Goal: Information Seeking & Learning: Learn about a topic

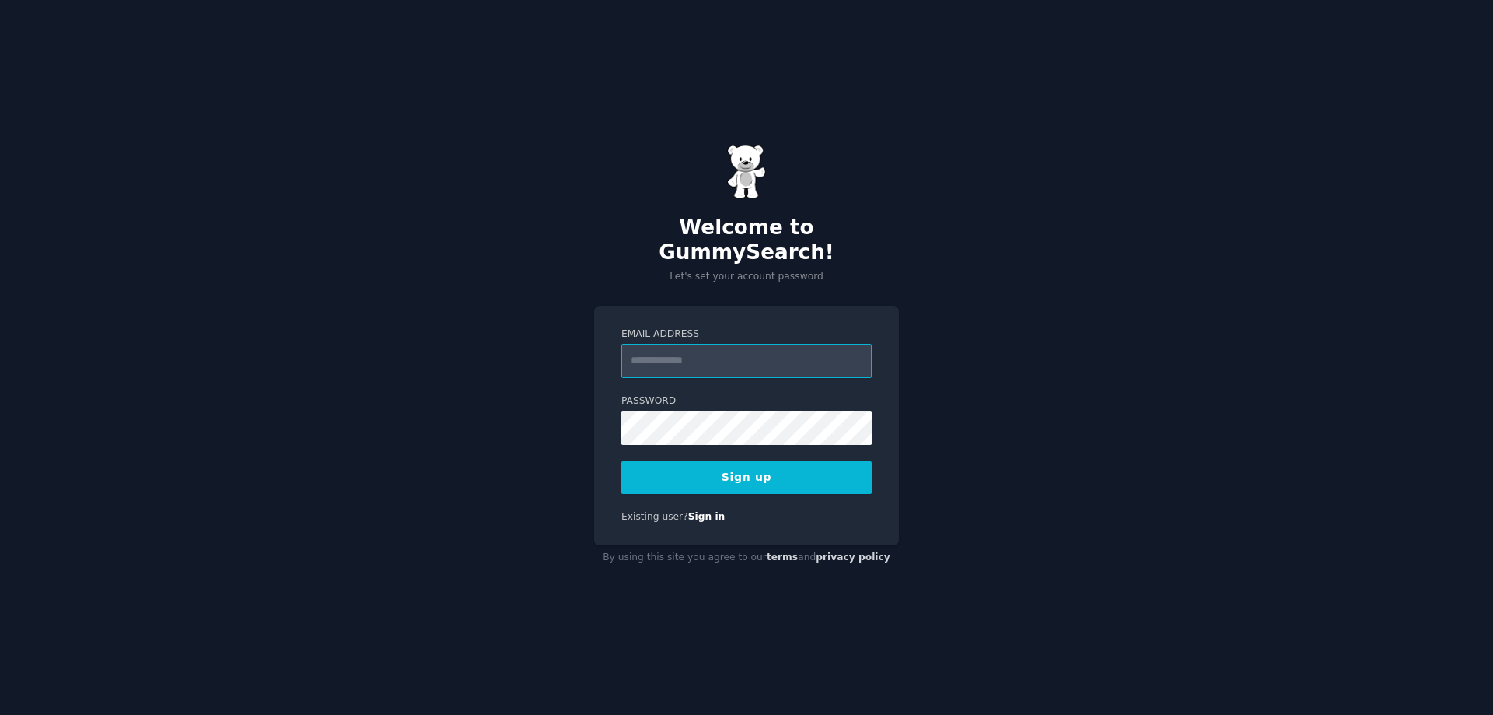
click at [698, 352] on input "Email Address" at bounding box center [746, 361] width 250 height 34
type input "**********"
click at [728, 489] on div "**********" at bounding box center [746, 426] width 305 height 240
click at [754, 470] on button "Sign up" at bounding box center [746, 477] width 250 height 33
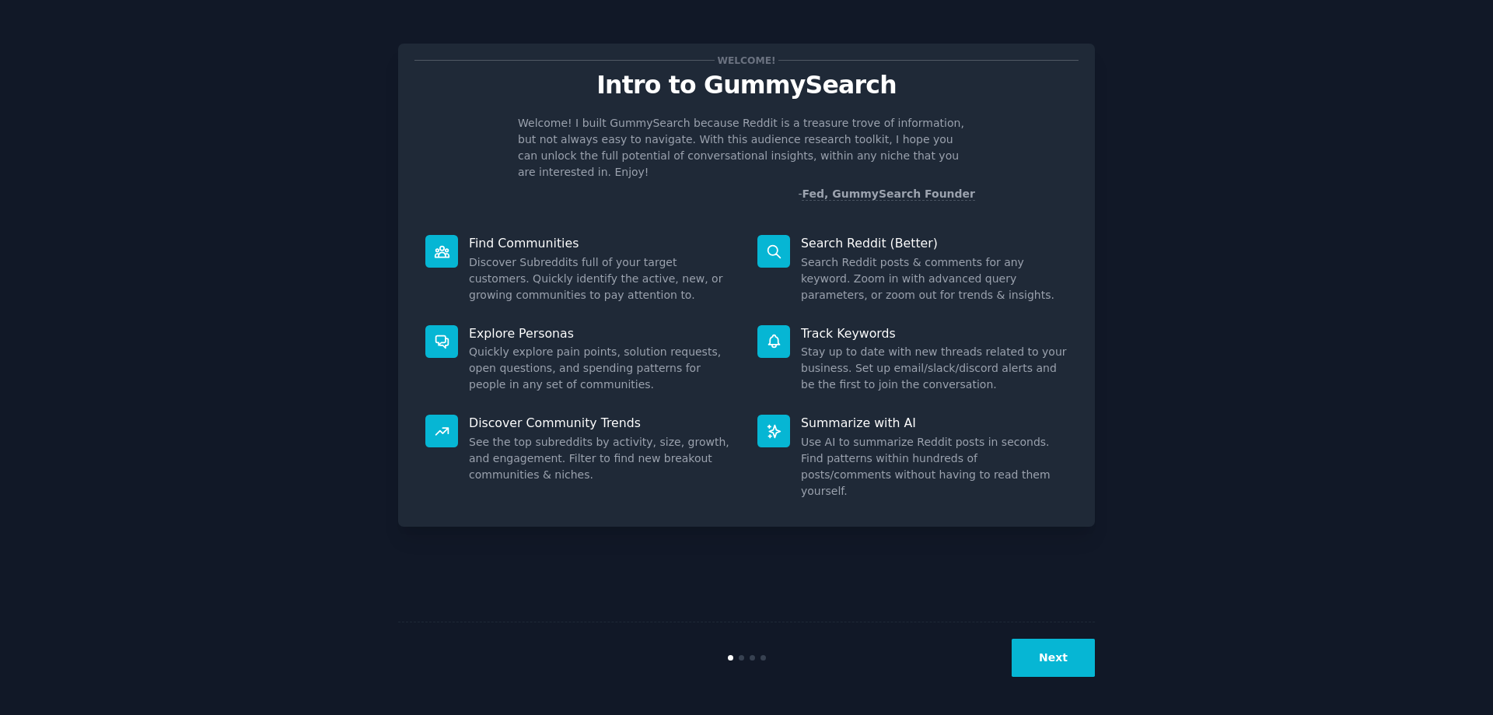
click at [1054, 644] on button "Next" at bounding box center [1053, 658] width 83 height 38
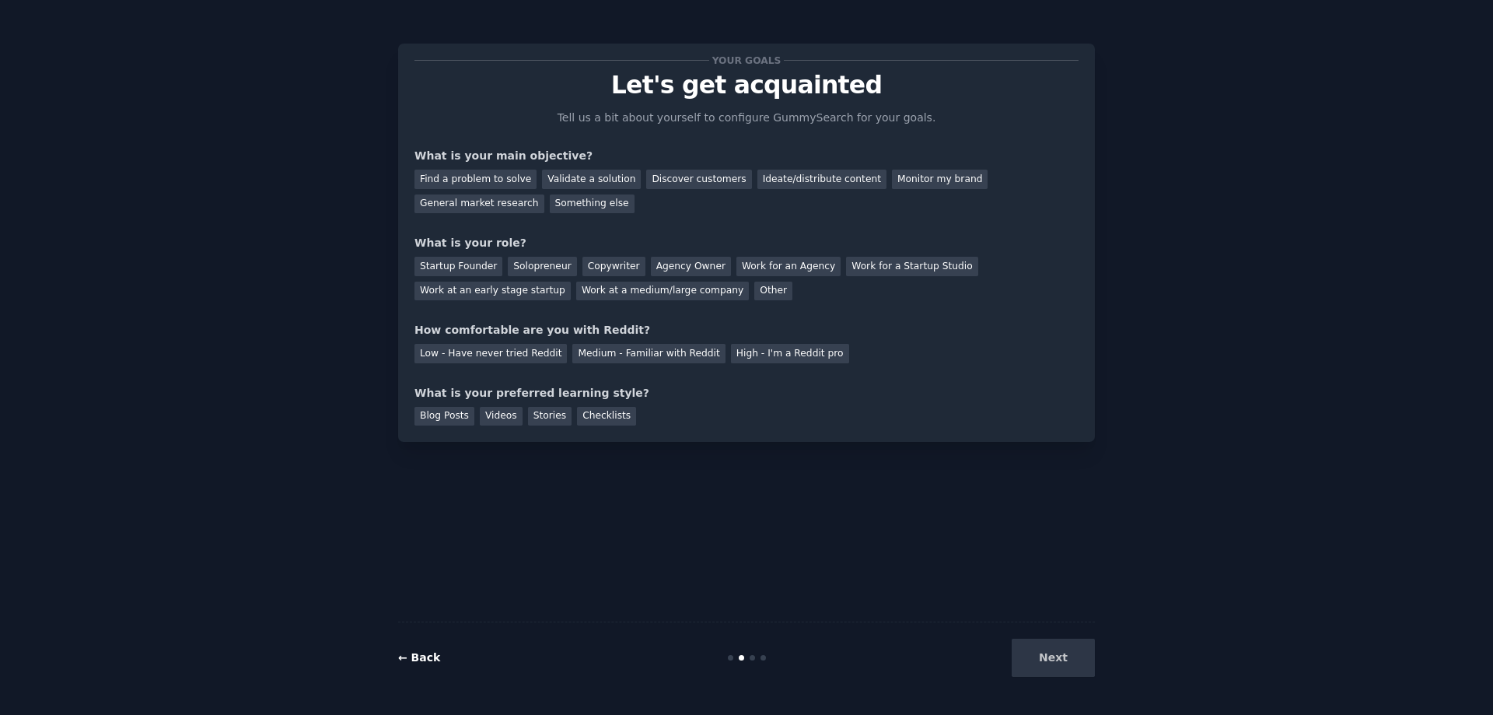
click at [429, 660] on link "← Back" at bounding box center [419, 657] width 42 height 12
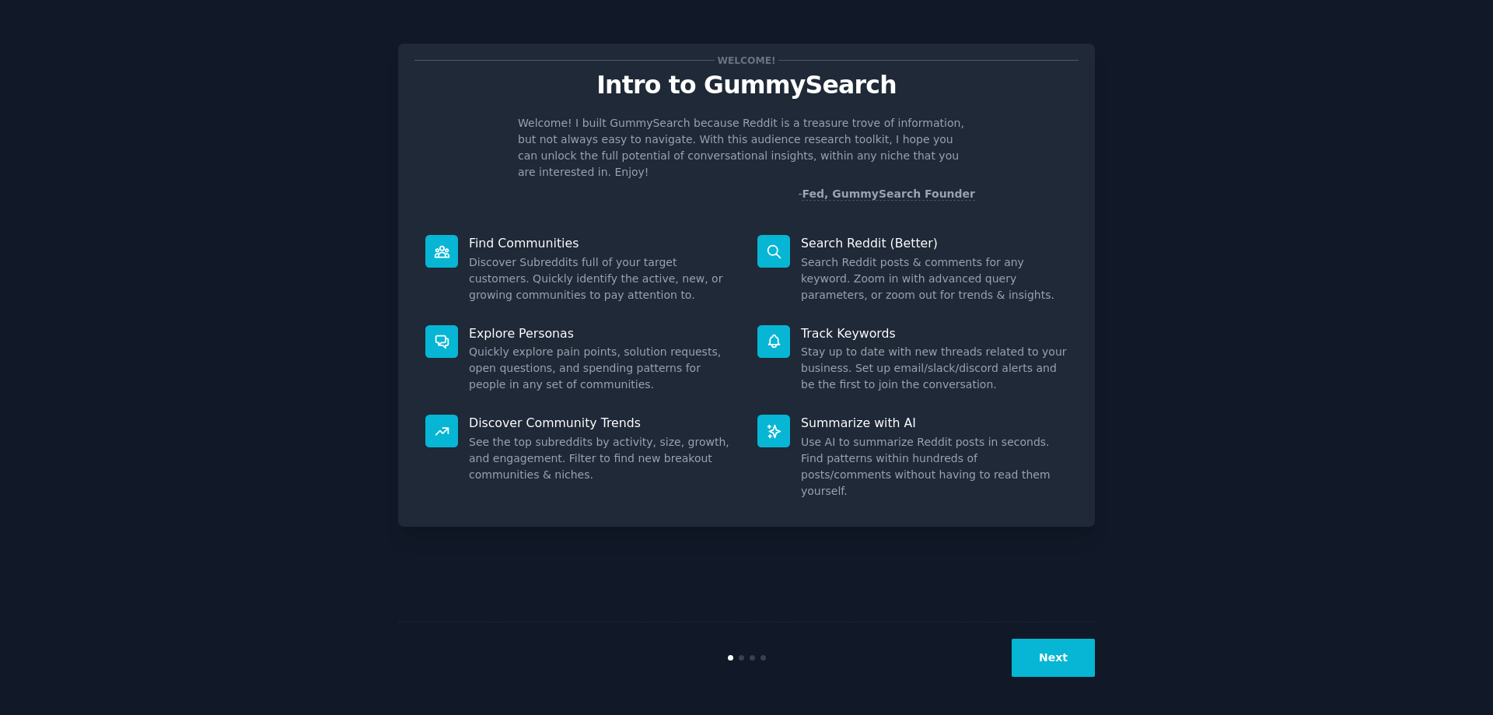
click at [1045, 647] on button "Next" at bounding box center [1053, 658] width 83 height 38
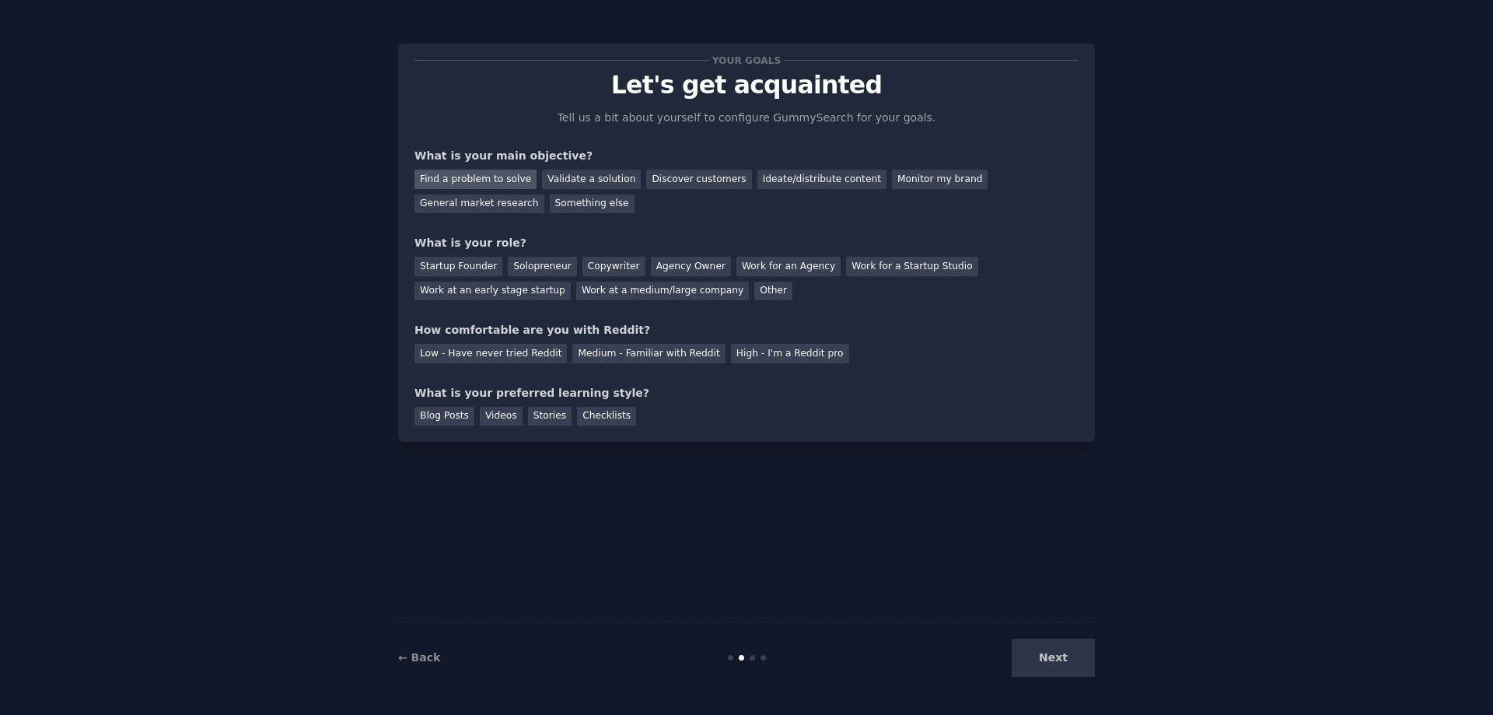
click at [487, 183] on div "Find a problem to solve" at bounding box center [476, 179] width 122 height 19
click at [520, 270] on div "Solopreneur" at bounding box center [542, 266] width 68 height 19
click at [502, 355] on div "Low - Have never tried Reddit" at bounding box center [491, 353] width 152 height 19
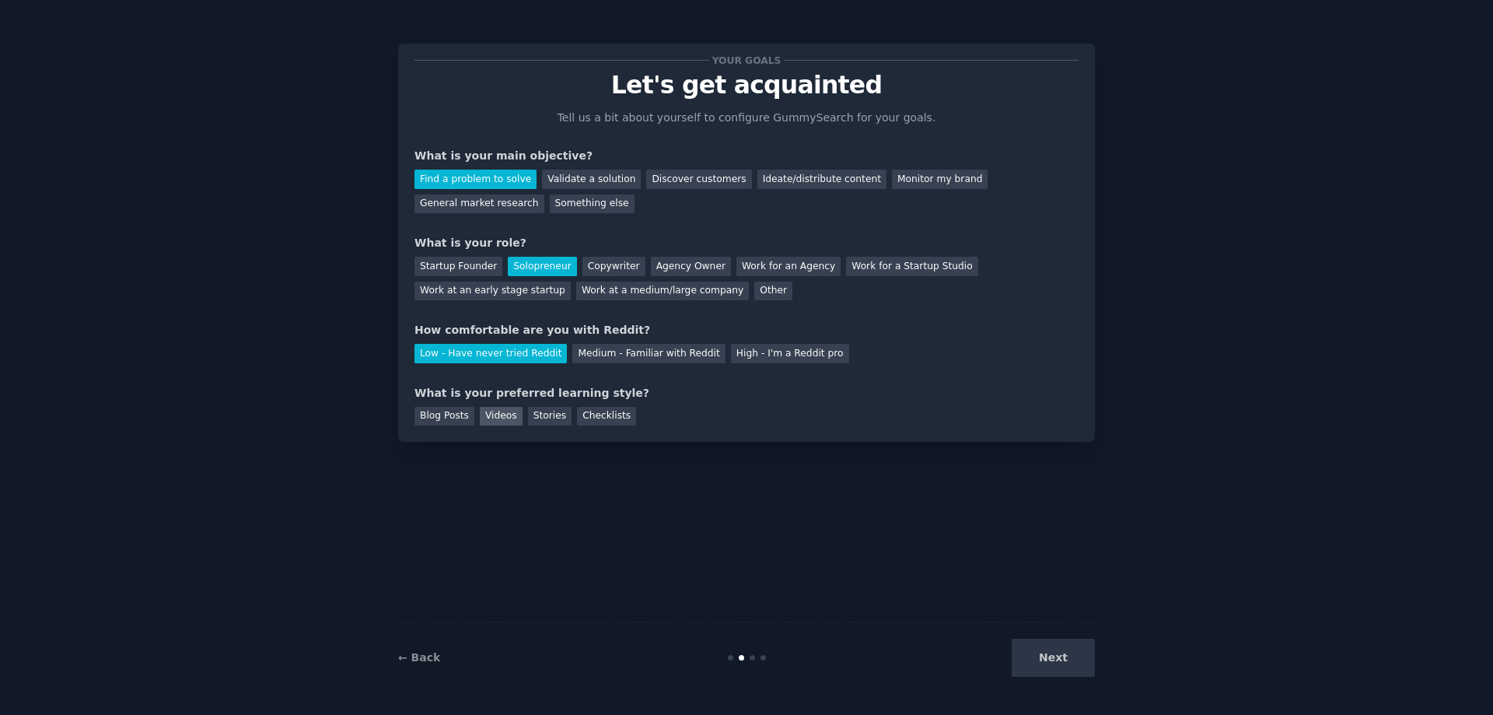
click at [486, 410] on div "Videos" at bounding box center [501, 416] width 43 height 19
click at [1055, 648] on button "Next" at bounding box center [1053, 658] width 83 height 38
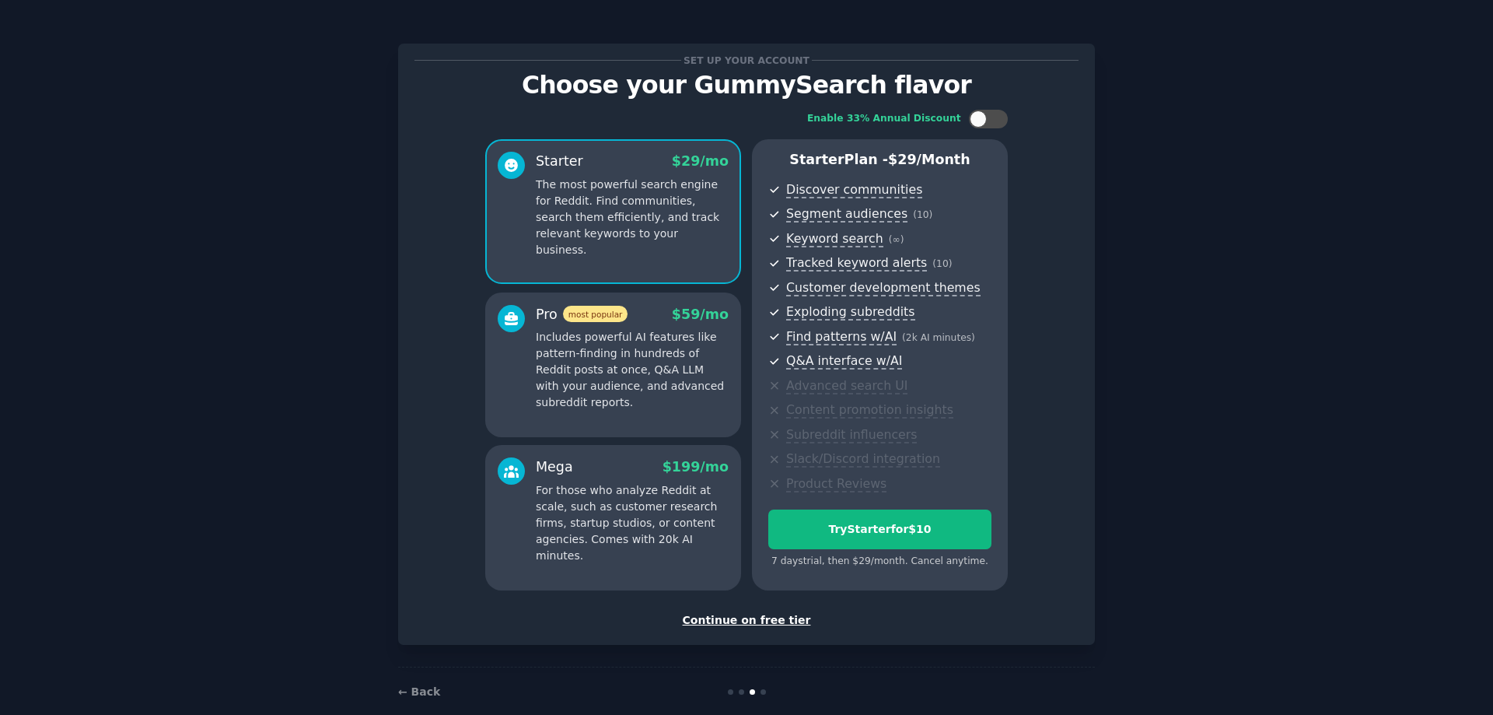
click at [756, 619] on div "Continue on free tier" at bounding box center [747, 620] width 664 height 16
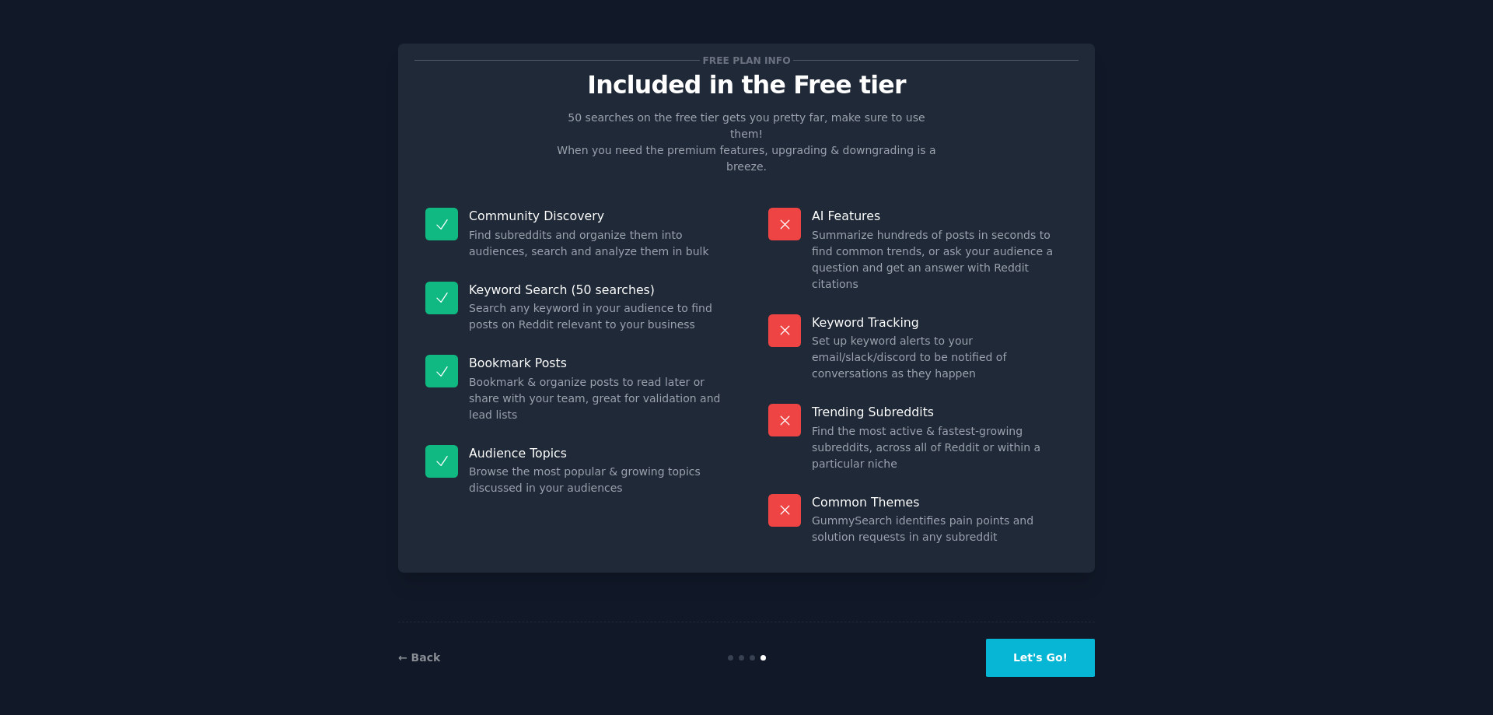
click at [1040, 657] on button "Let's Go!" at bounding box center [1040, 658] width 109 height 38
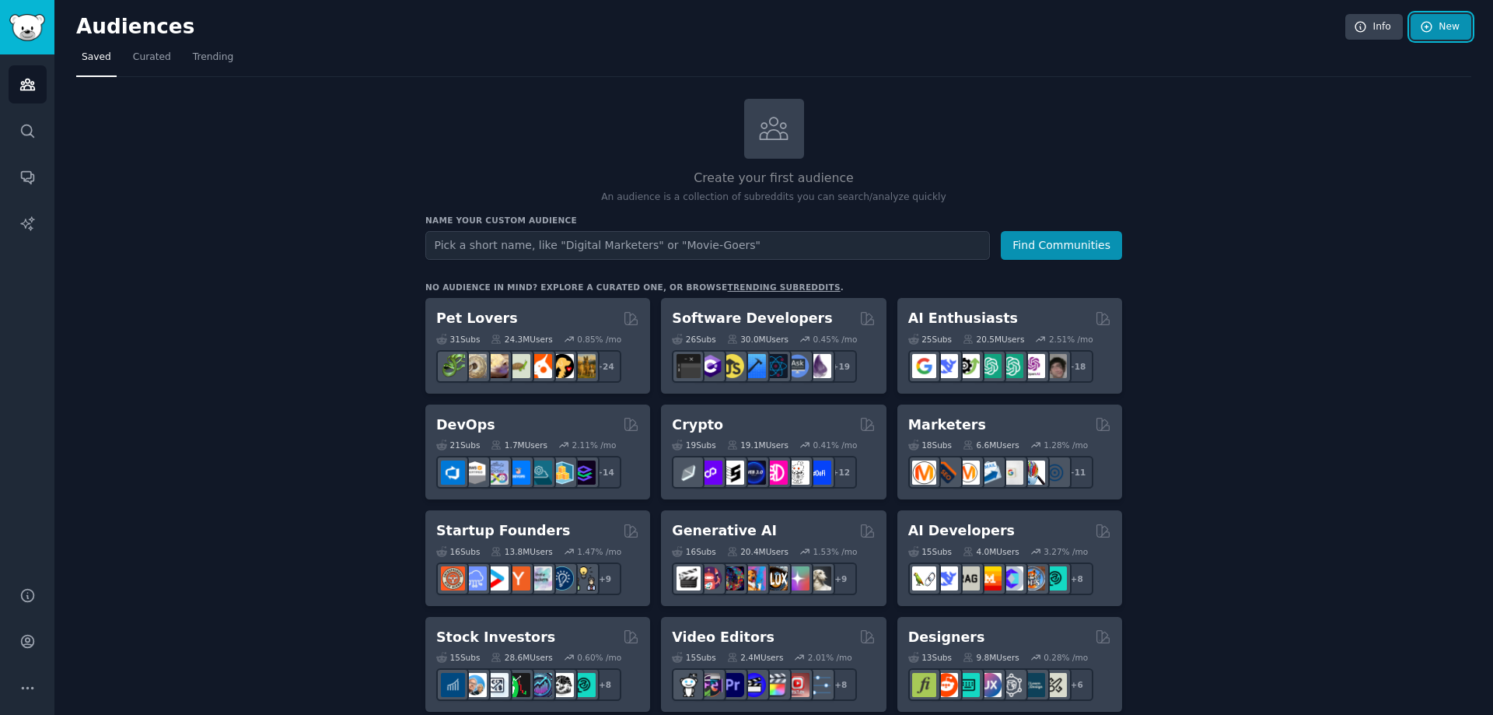
click at [1432, 37] on link "New" at bounding box center [1441, 27] width 61 height 26
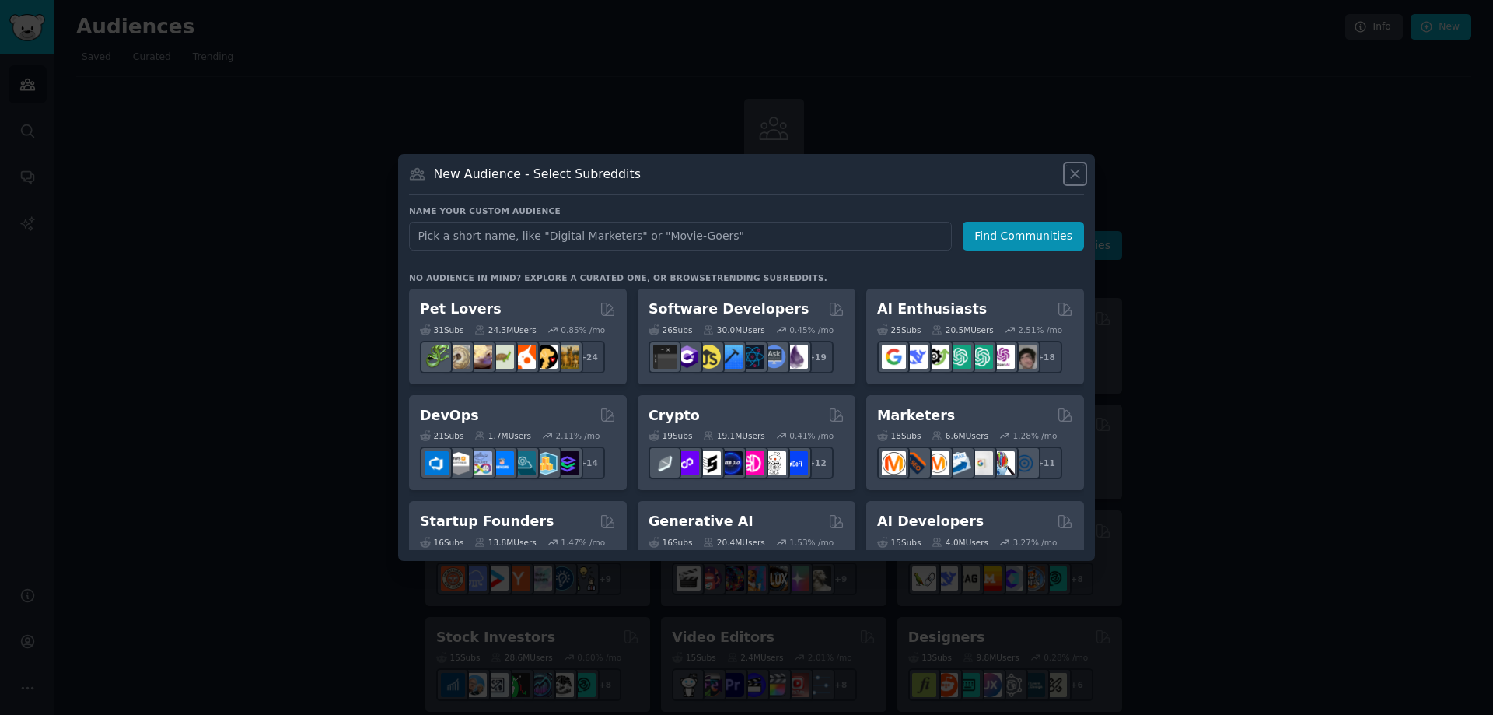
click at [1079, 176] on icon at bounding box center [1075, 174] width 16 height 16
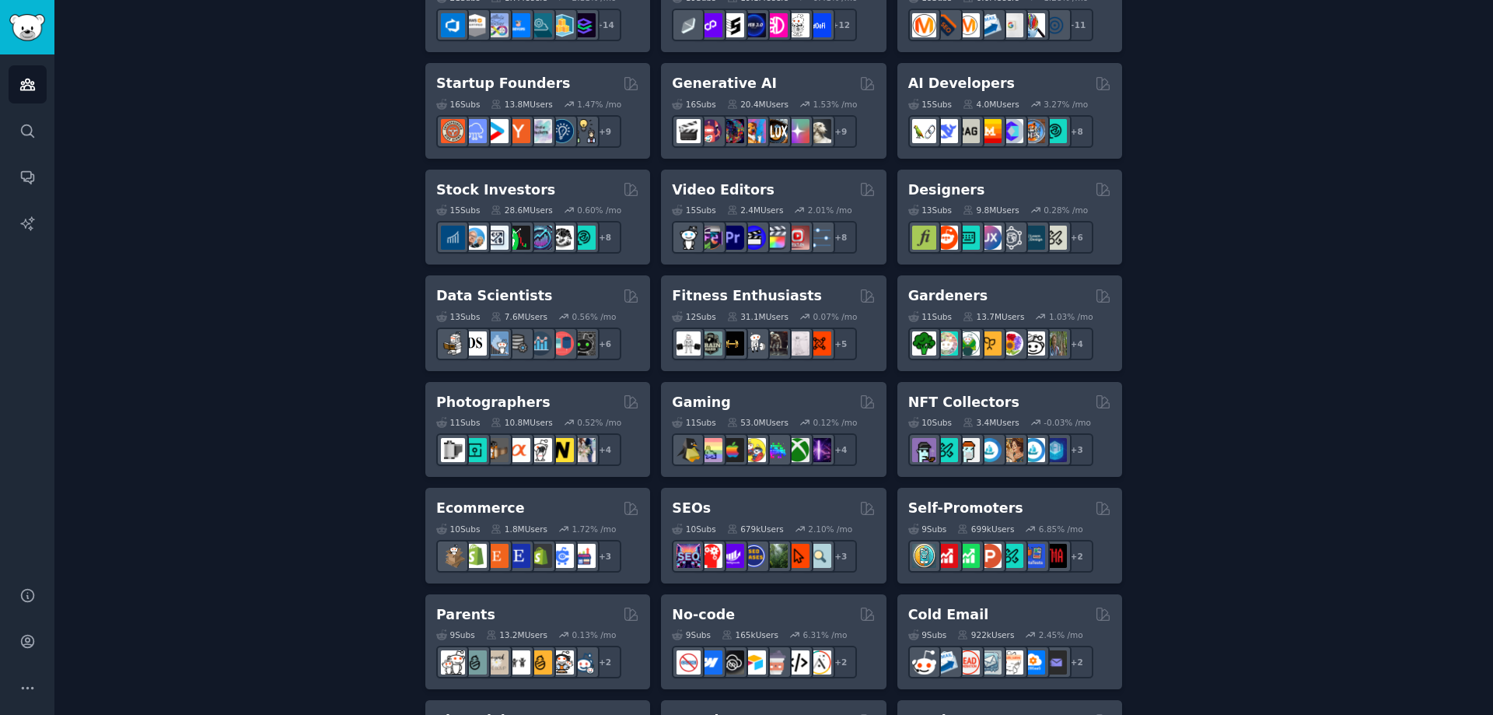
scroll to position [467, 0]
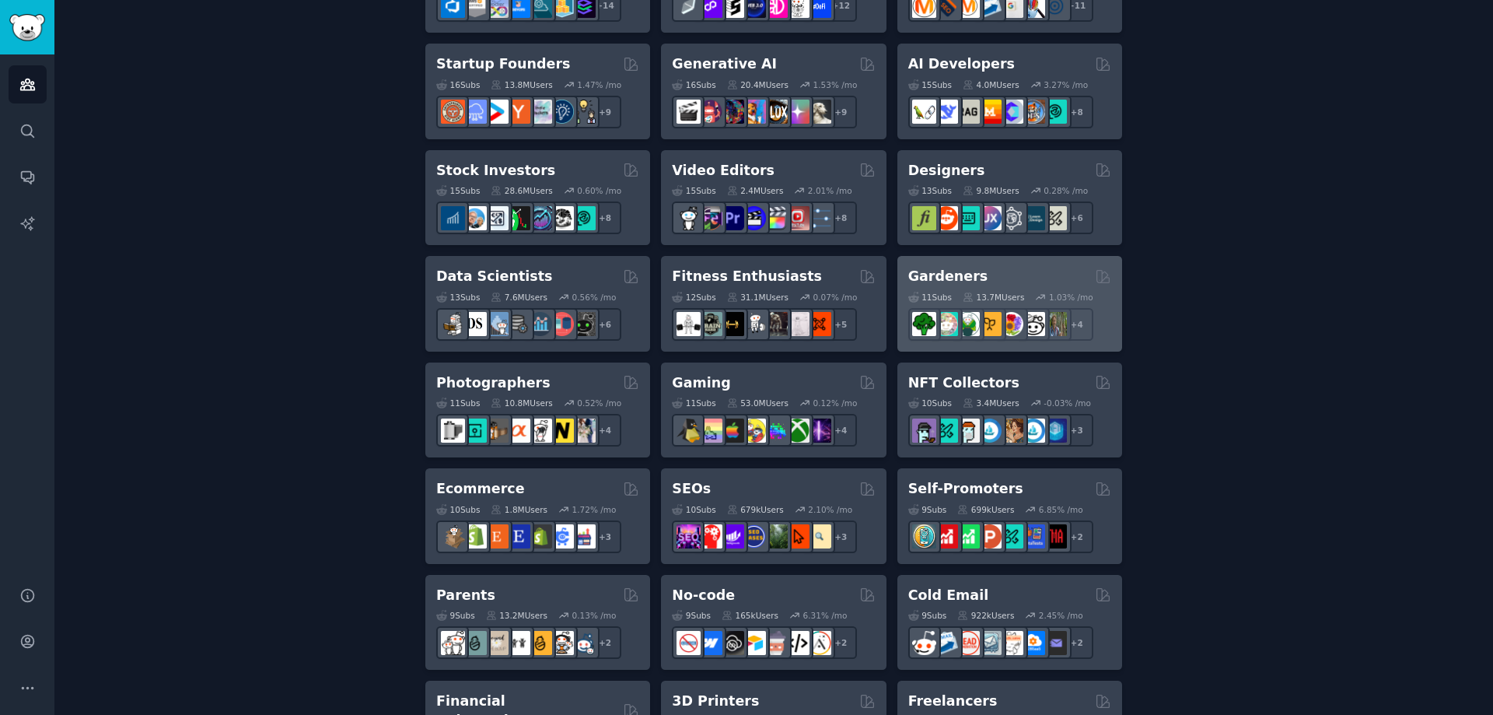
click at [951, 276] on h2 "Gardeners" at bounding box center [948, 276] width 80 height 19
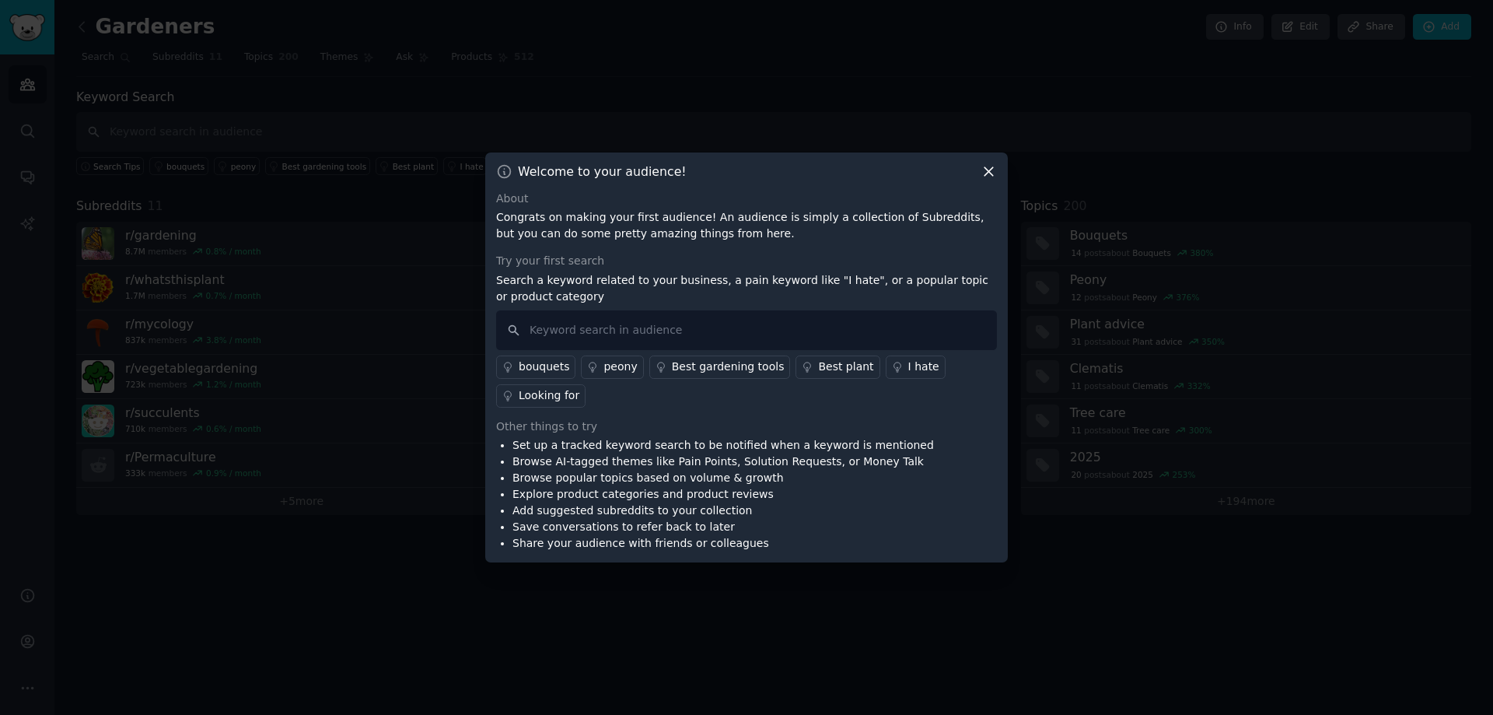
click at [990, 176] on icon at bounding box center [989, 171] width 16 height 16
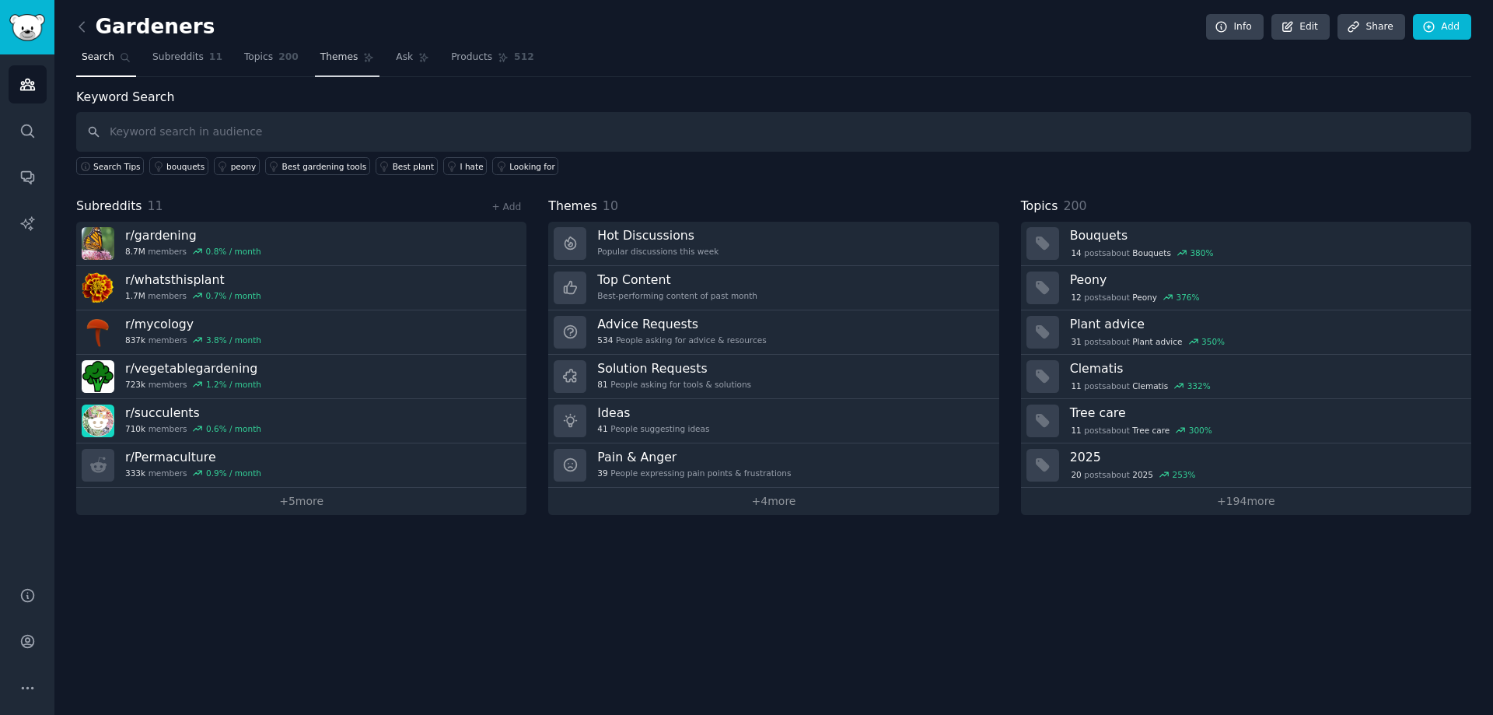
click at [320, 60] on span "Themes" at bounding box center [339, 58] width 38 height 14
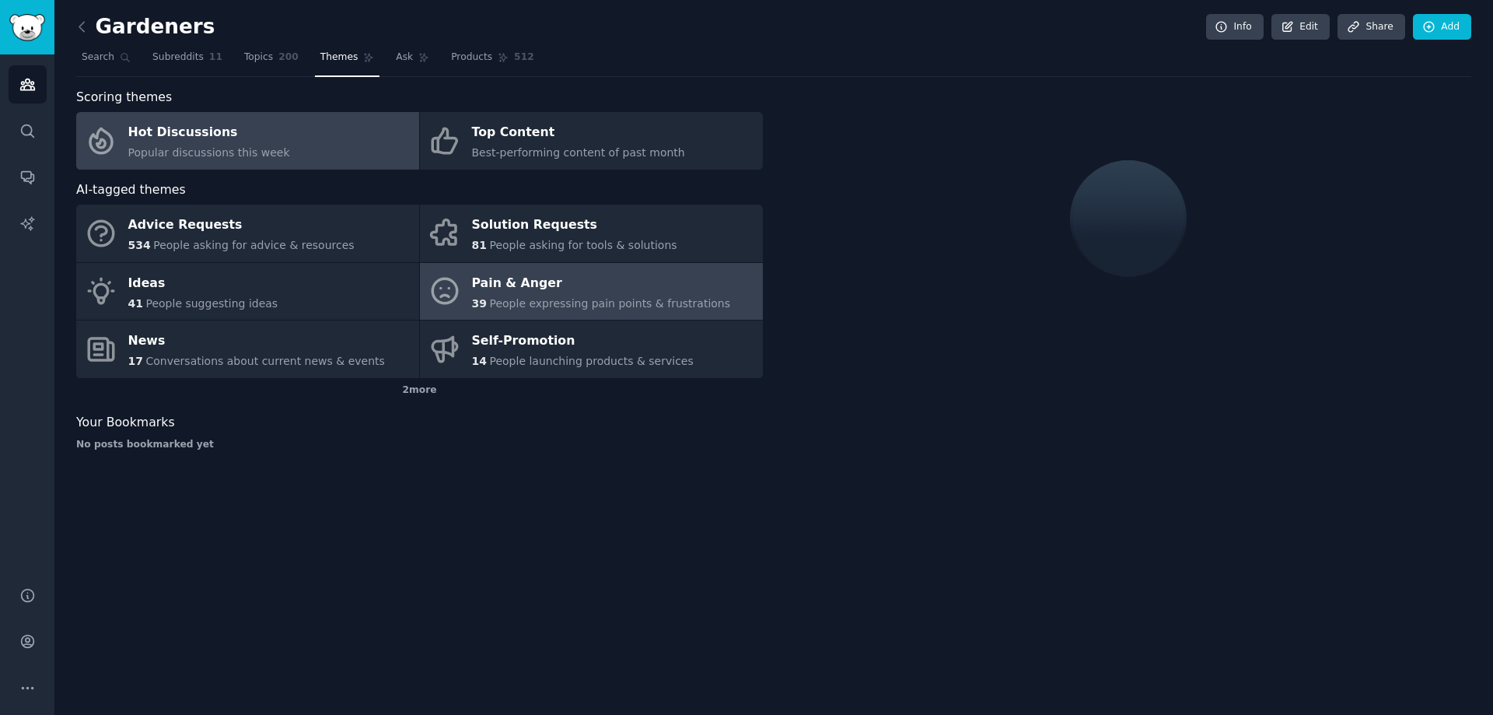
click at [600, 288] on div "Pain & Anger" at bounding box center [601, 283] width 259 height 25
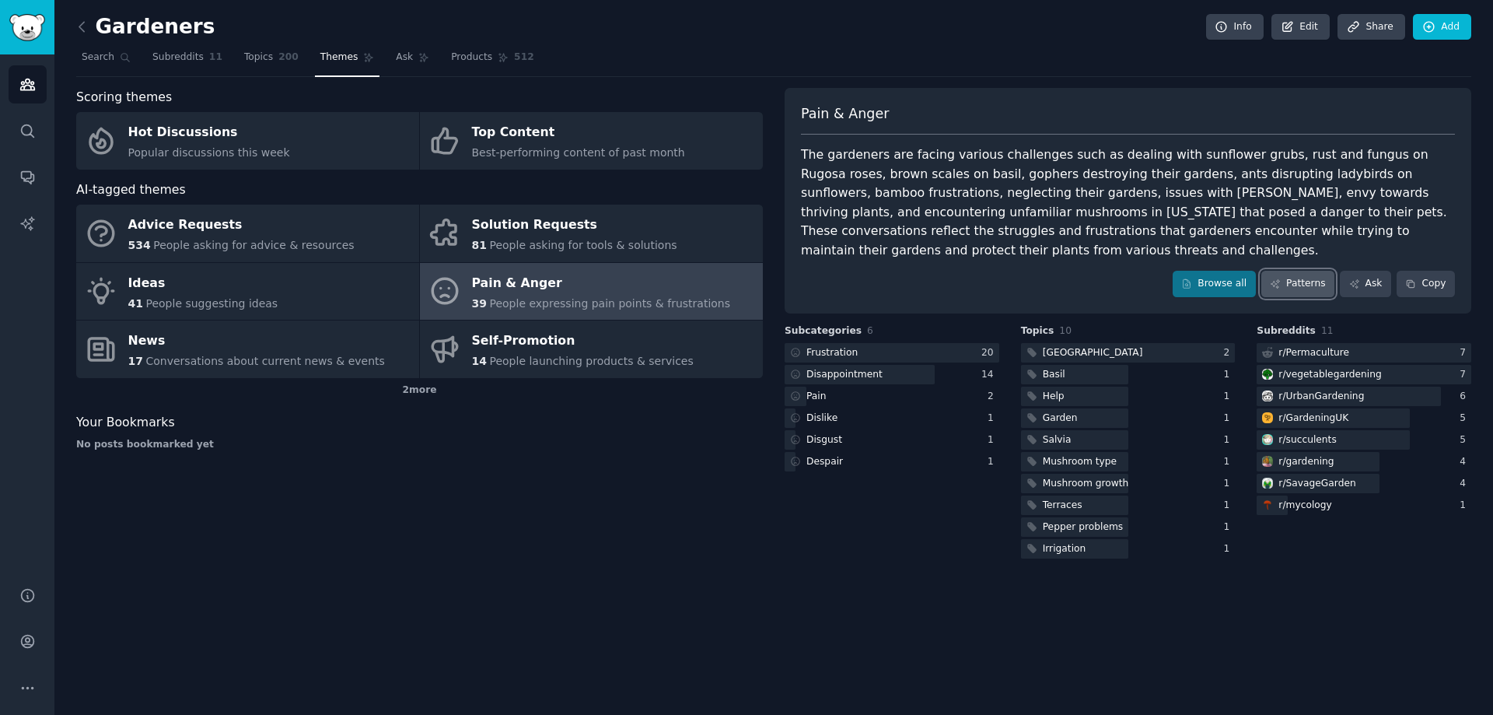
click at [1299, 271] on link "Patterns" at bounding box center [1297, 284] width 73 height 26
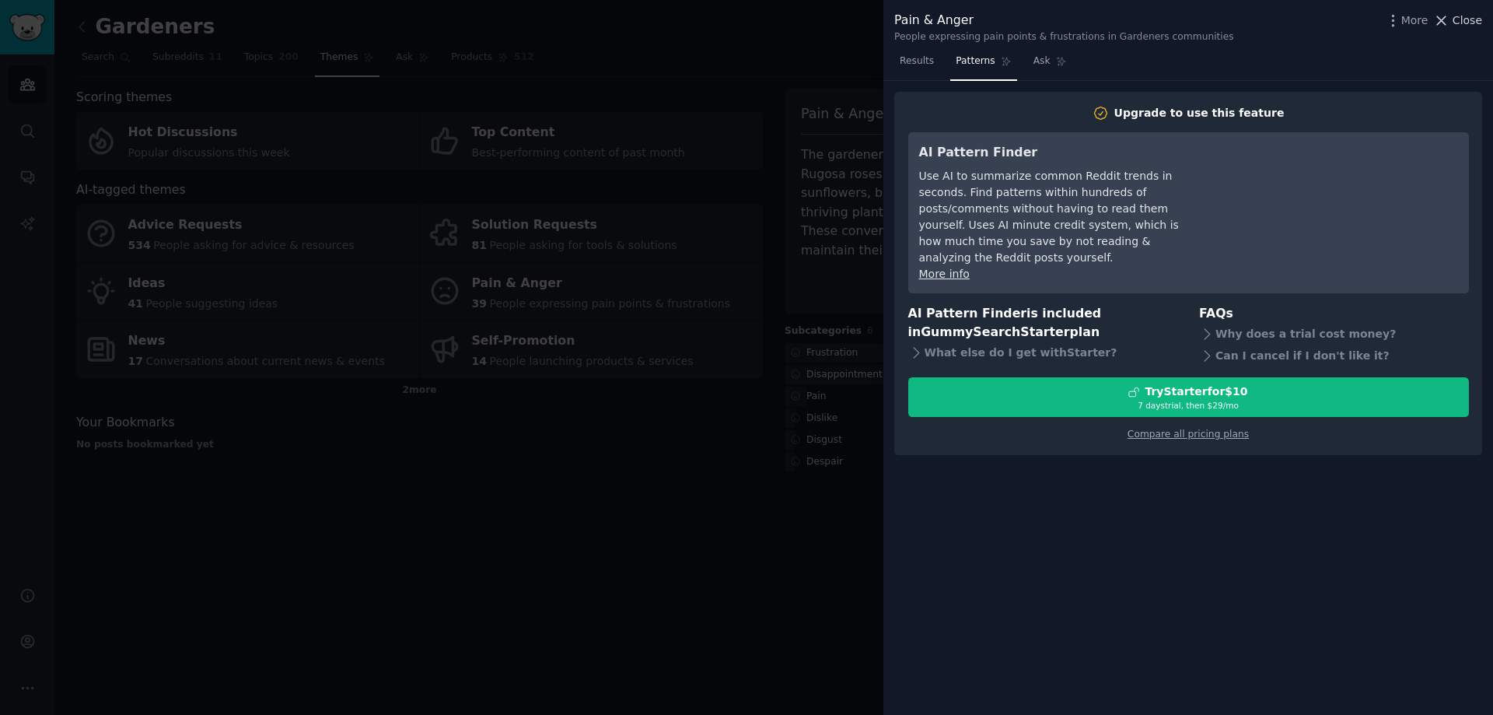
click at [1444, 22] on icon at bounding box center [1442, 20] width 9 height 9
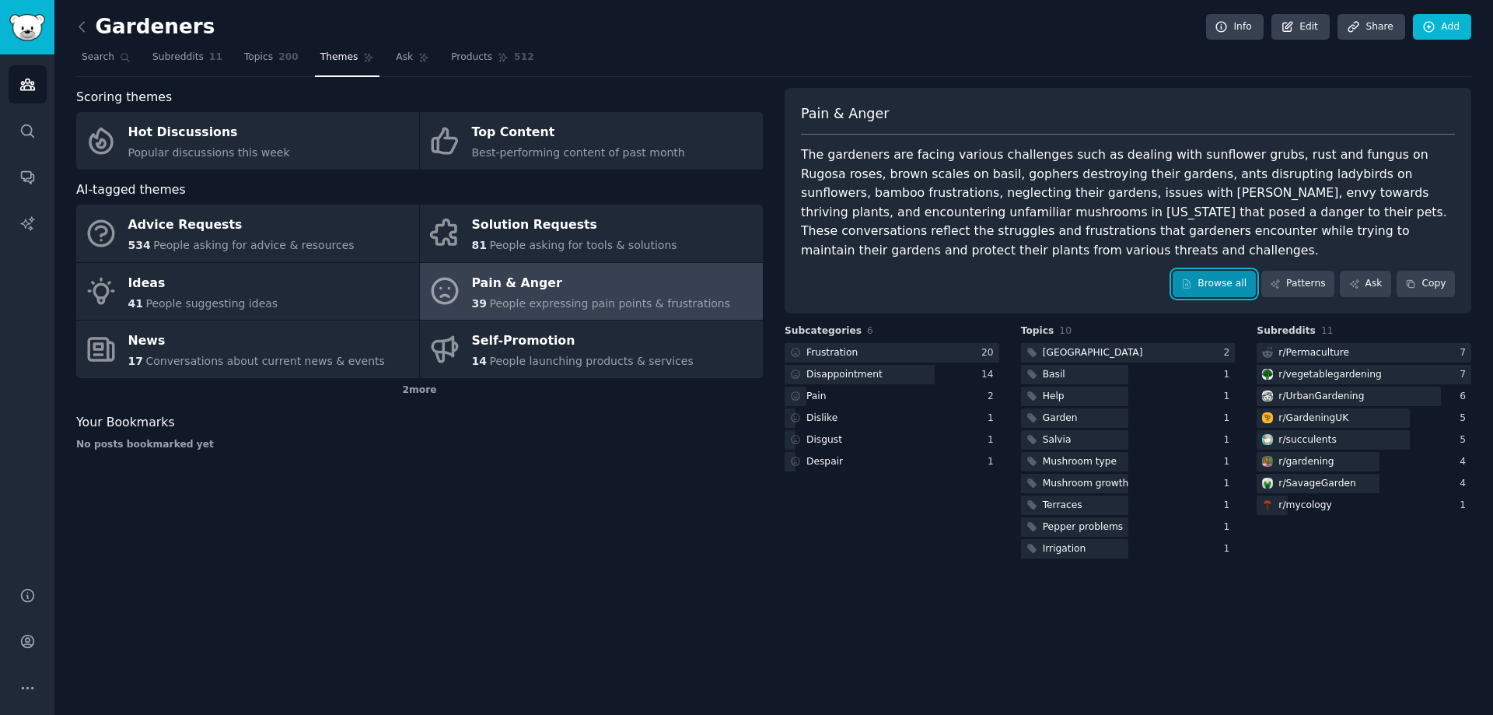
click at [1233, 271] on link "Browse all" at bounding box center [1214, 284] width 83 height 26
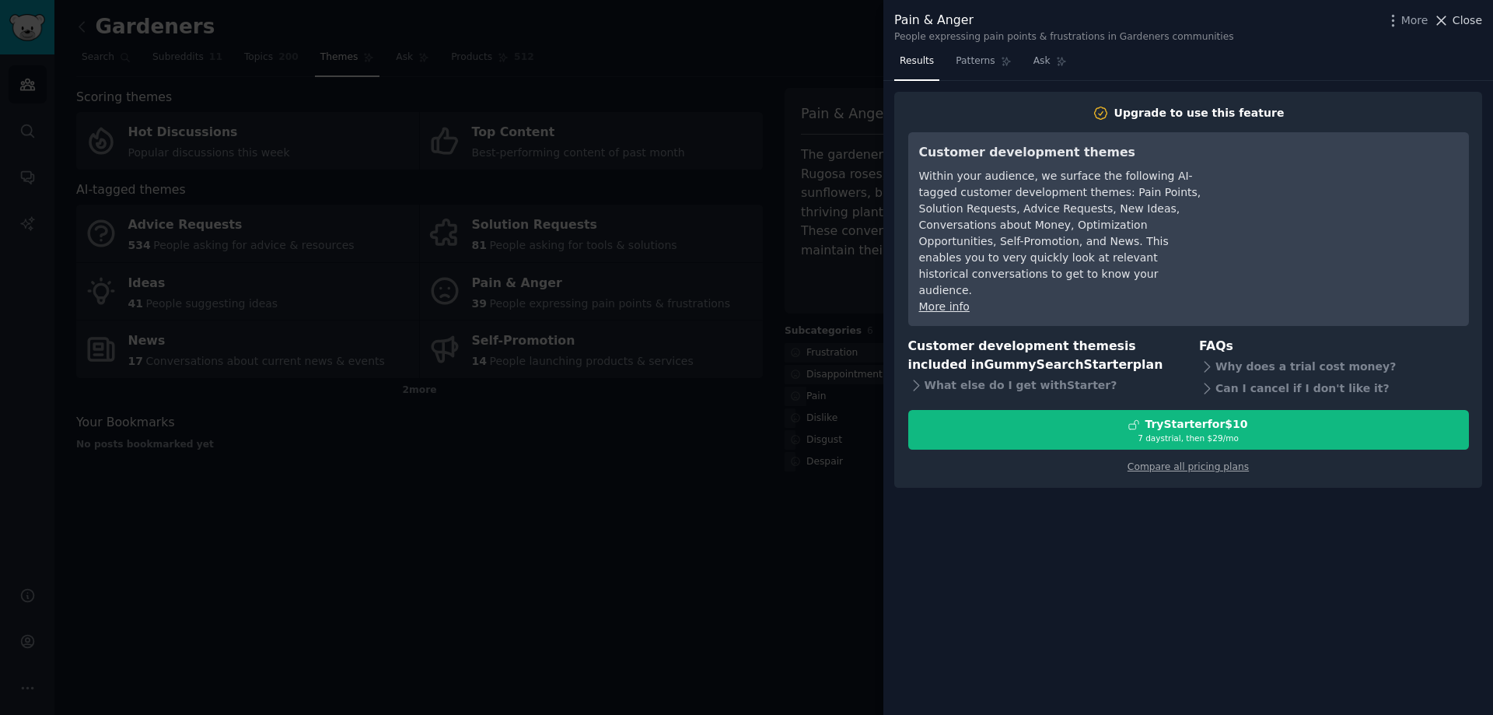
click at [1450, 26] on icon at bounding box center [1441, 20] width 16 height 16
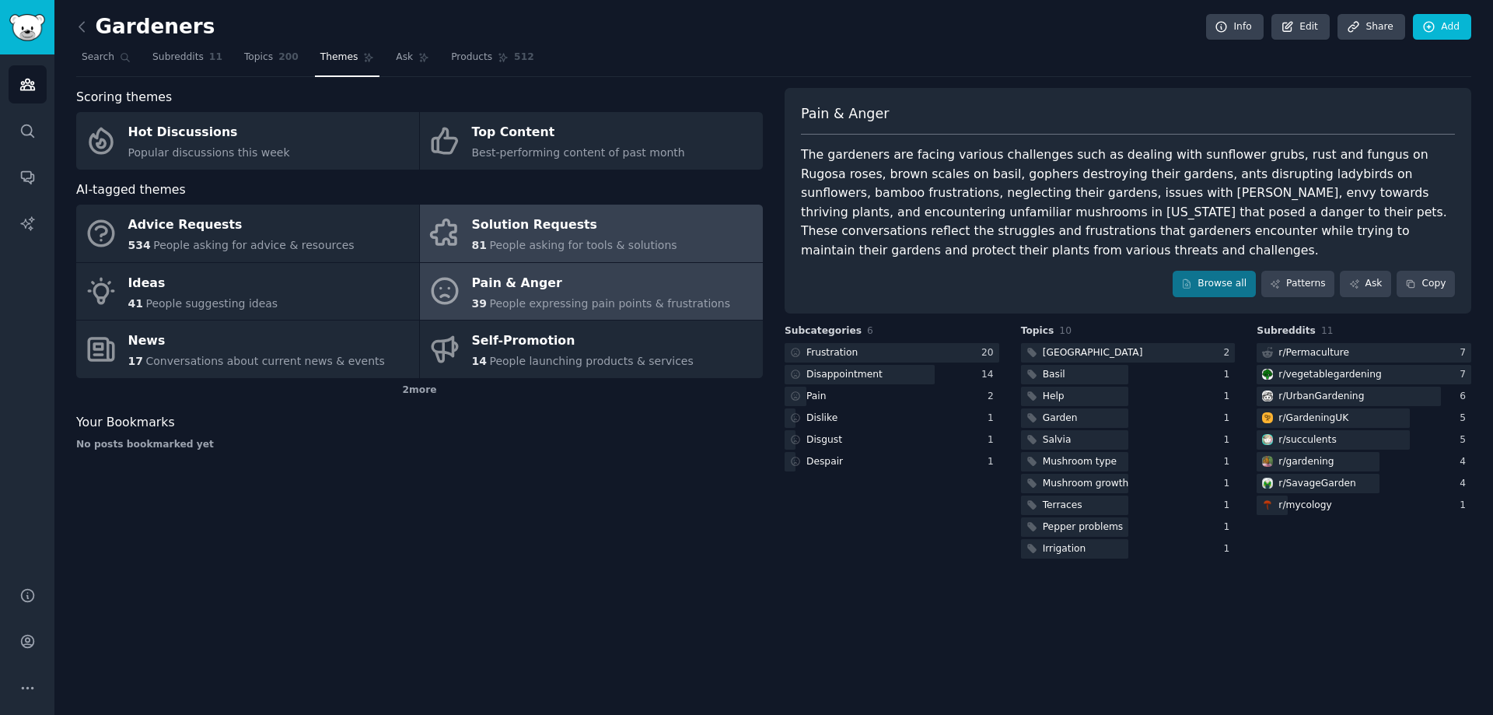
click at [610, 239] on span "People asking for tools & solutions" at bounding box center [582, 245] width 187 height 12
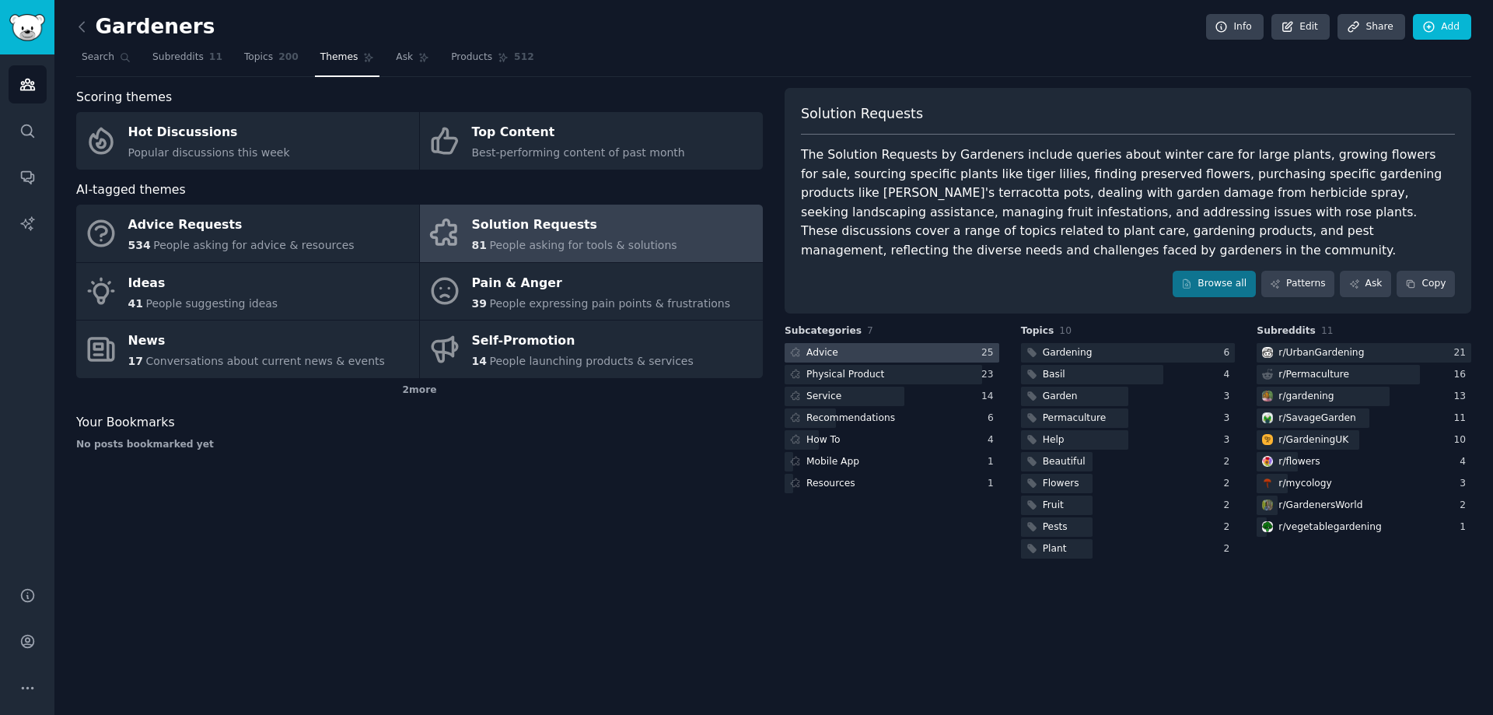
click at [881, 343] on div at bounding box center [892, 352] width 215 height 19
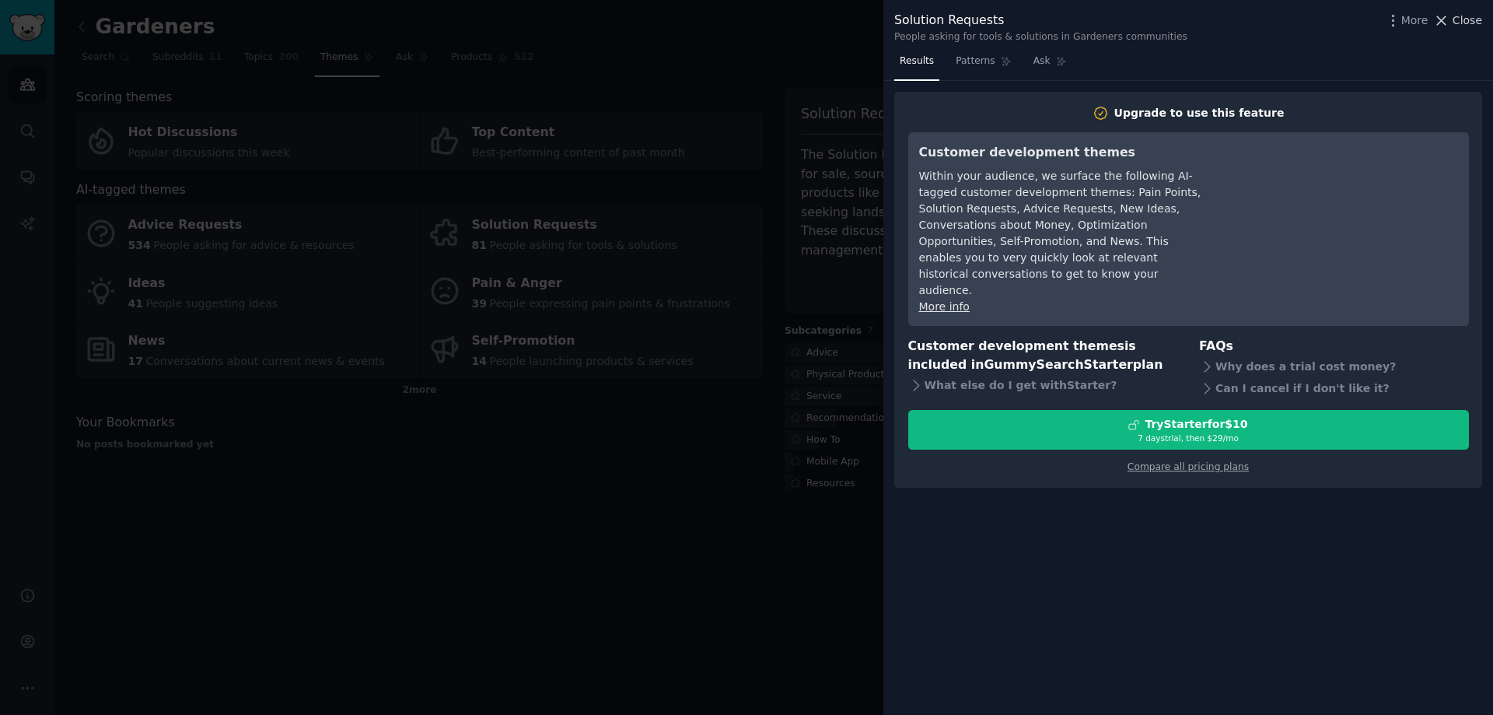
click at [1450, 26] on icon at bounding box center [1441, 20] width 16 height 16
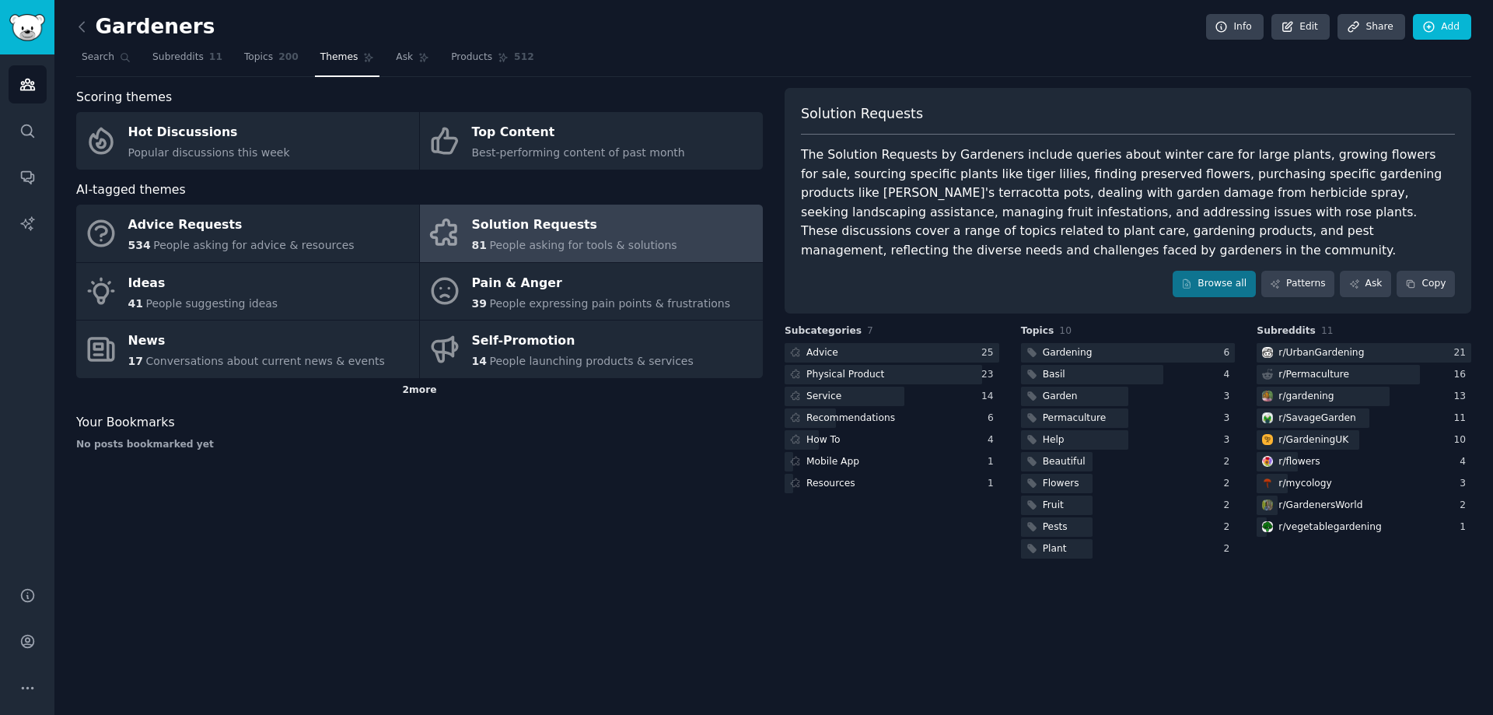
click at [415, 390] on div "2 more" at bounding box center [419, 390] width 687 height 25
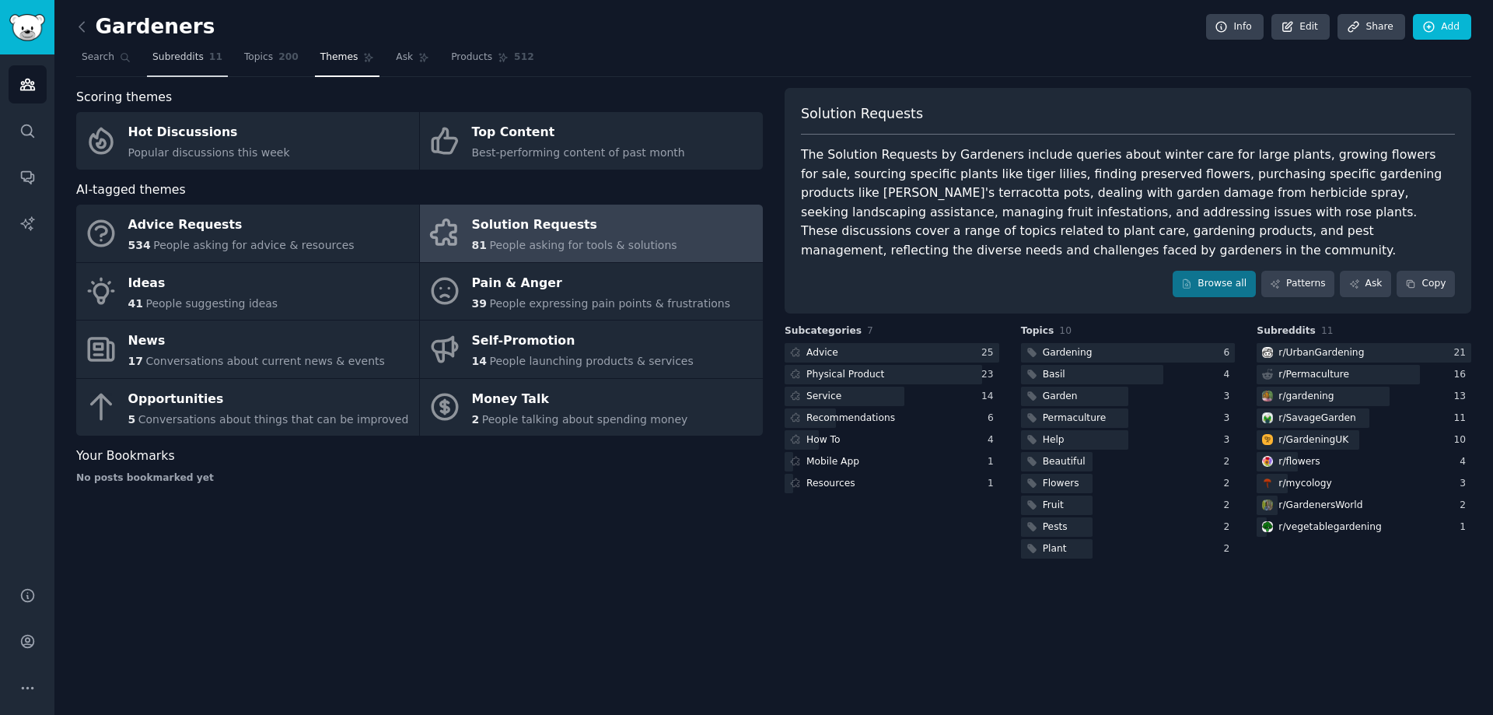
click at [184, 61] on span "Subreddits" at bounding box center [177, 58] width 51 height 14
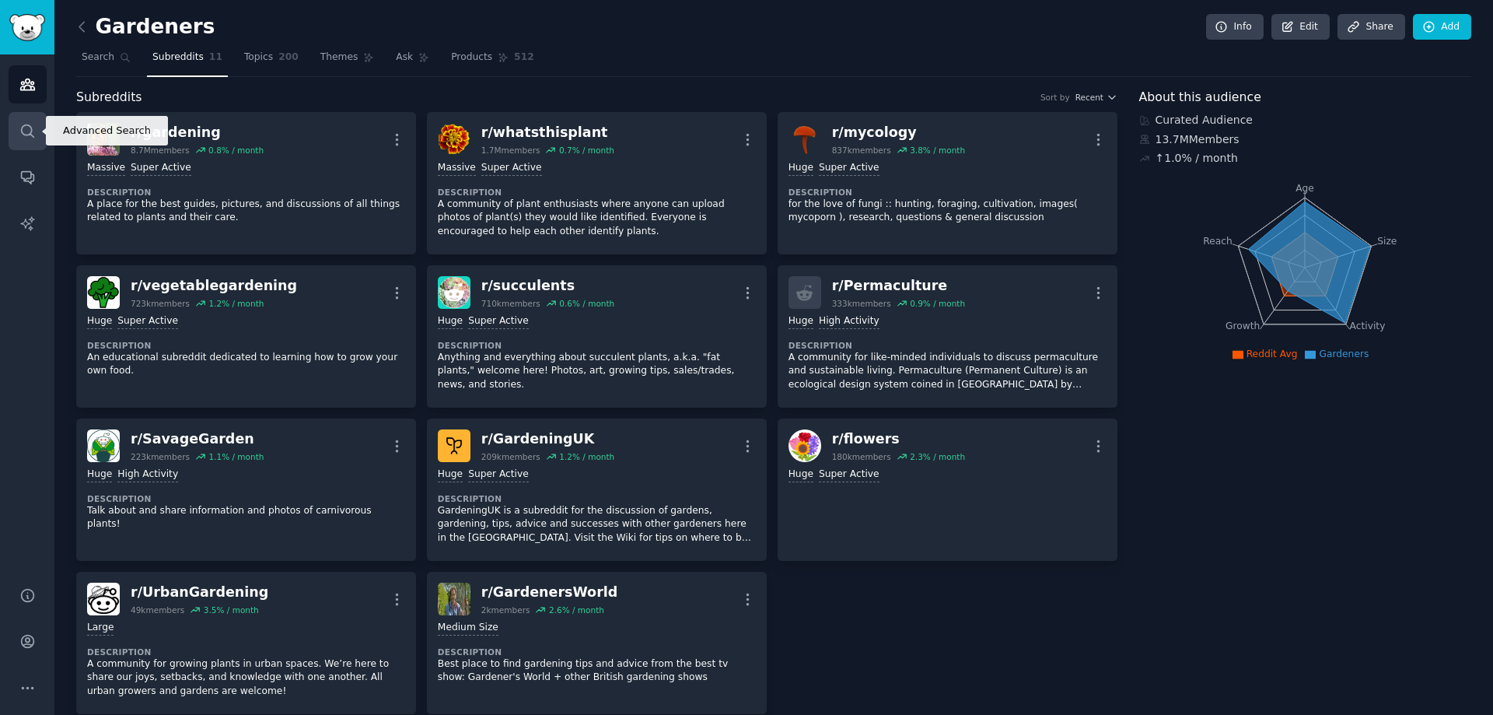
click at [33, 129] on icon "Sidebar" at bounding box center [27, 131] width 16 height 16
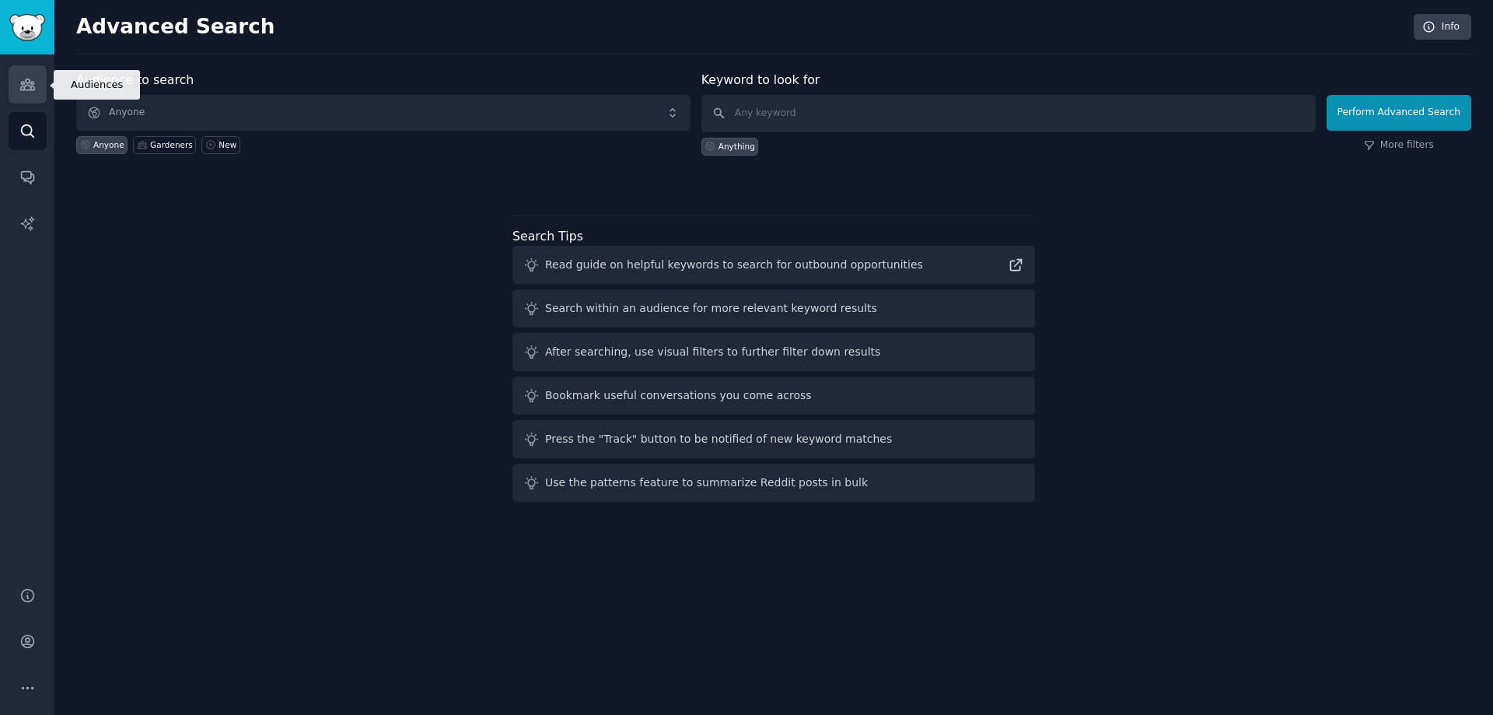
click at [32, 93] on link "Audiences" at bounding box center [28, 84] width 38 height 38
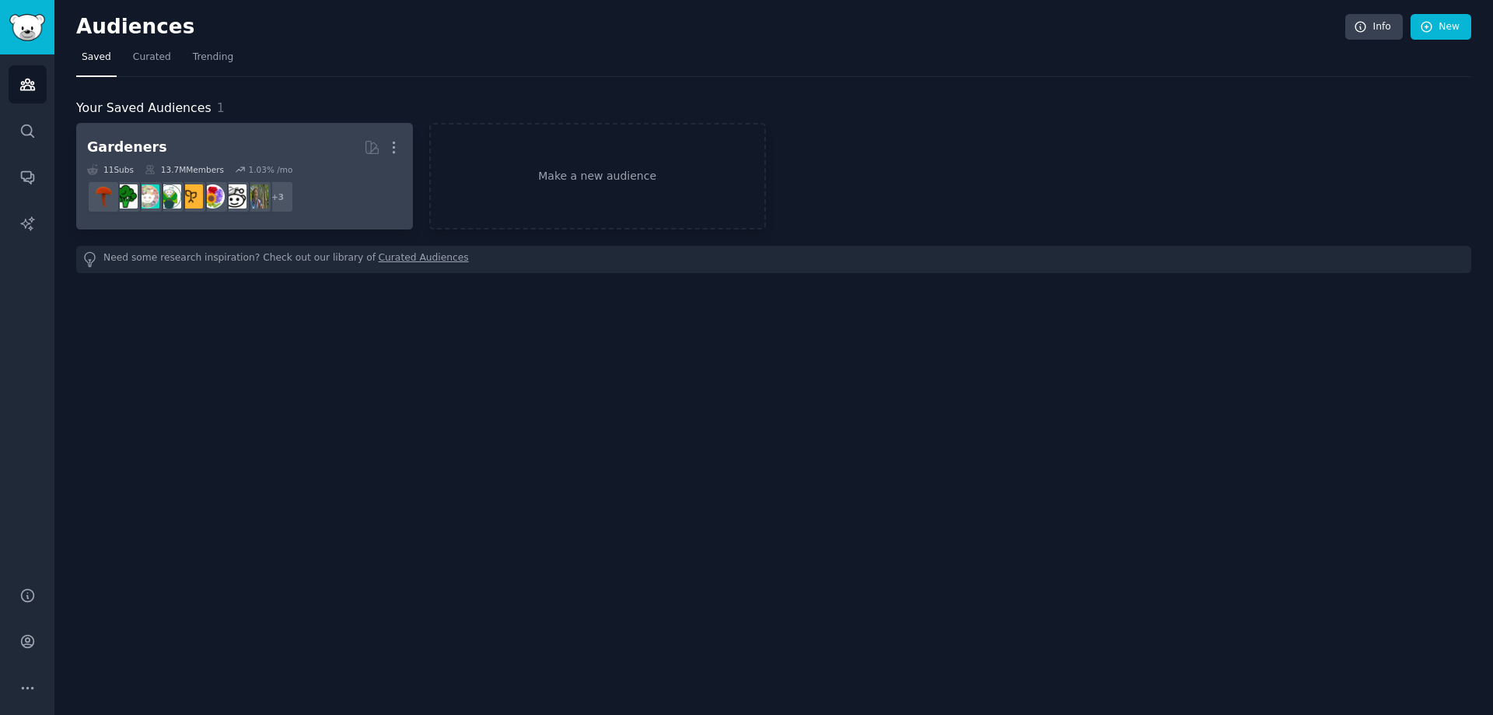
click at [308, 151] on h2 "Gardeners Curated by GummySearch More" at bounding box center [244, 147] width 315 height 27
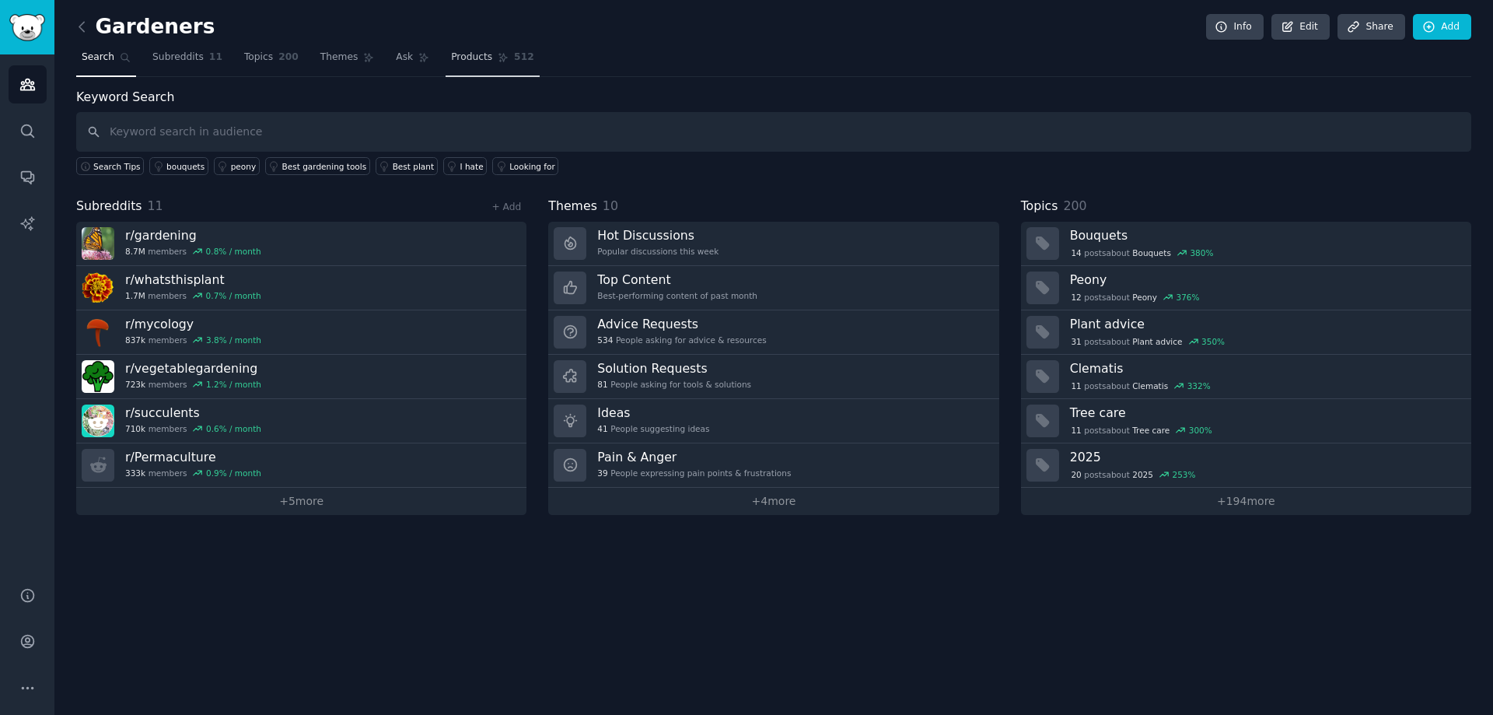
click at [451, 64] on span "Products" at bounding box center [471, 58] width 41 height 14
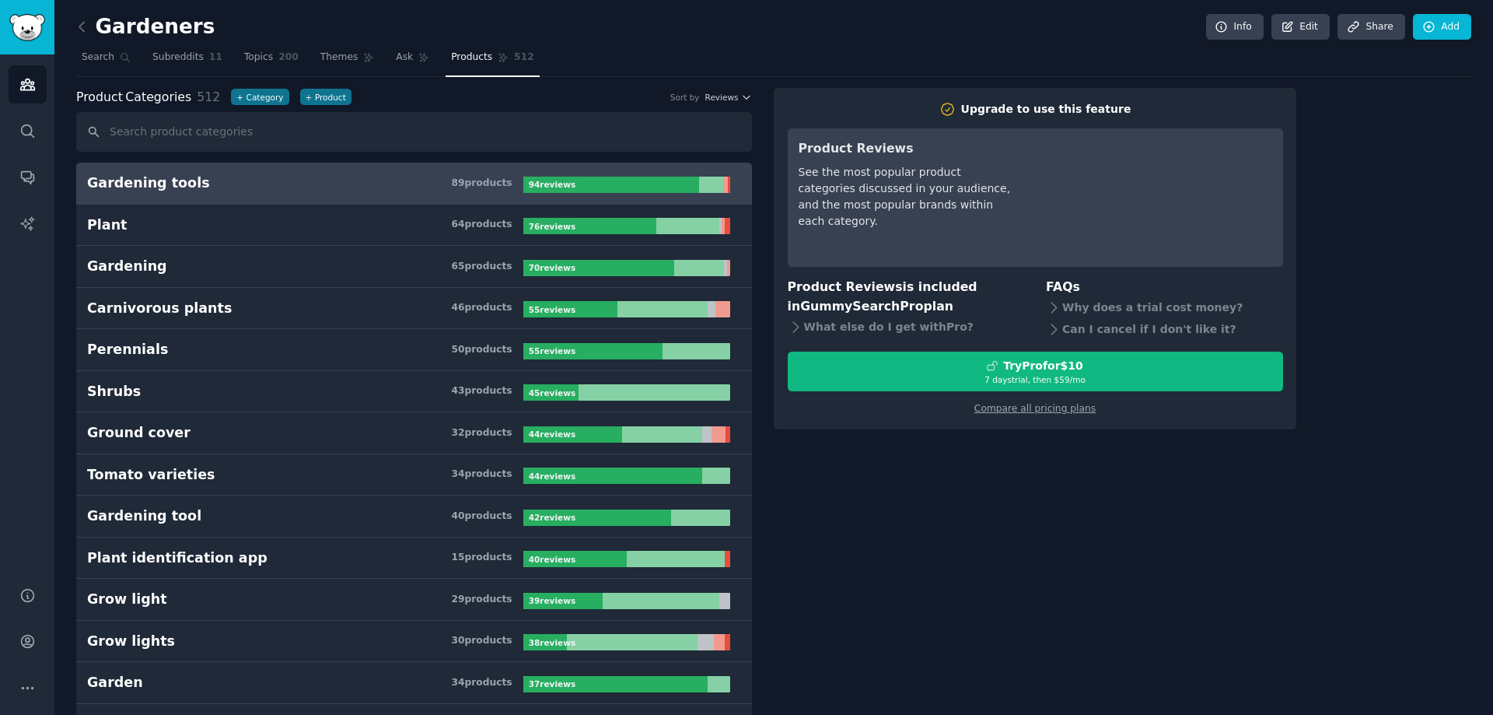
click at [341, 178] on h3 "Gardening tools 89 product s" at bounding box center [305, 182] width 436 height 19
click at [151, 179] on div "Gardening tools" at bounding box center [148, 182] width 123 height 19
click at [37, 133] on link "Search" at bounding box center [28, 131] width 38 height 38
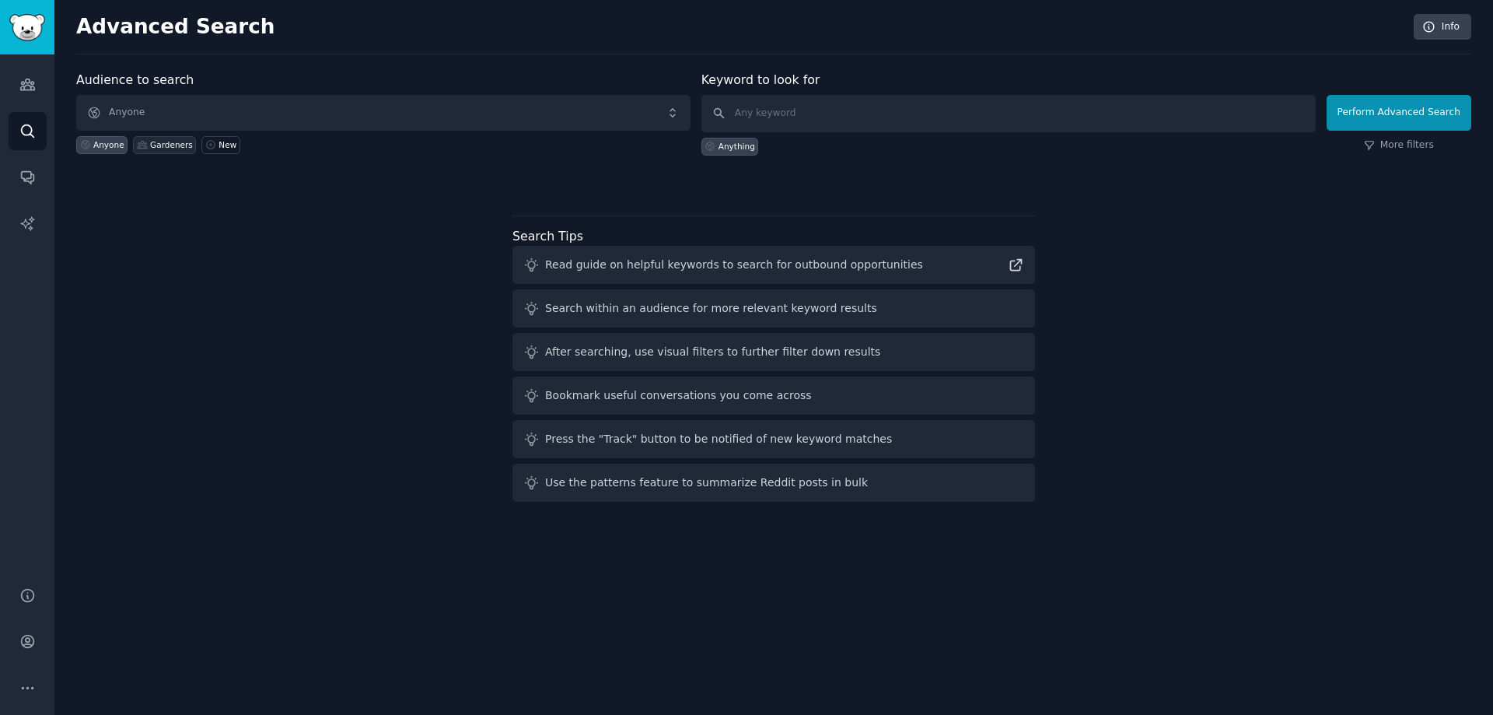
click at [154, 140] on div "Gardeners" at bounding box center [171, 144] width 43 height 11
type input "build this"
click at [1368, 114] on button "Perform Advanced Search" at bounding box center [1399, 113] width 145 height 36
